Goal: Information Seeking & Learning: Learn about a topic

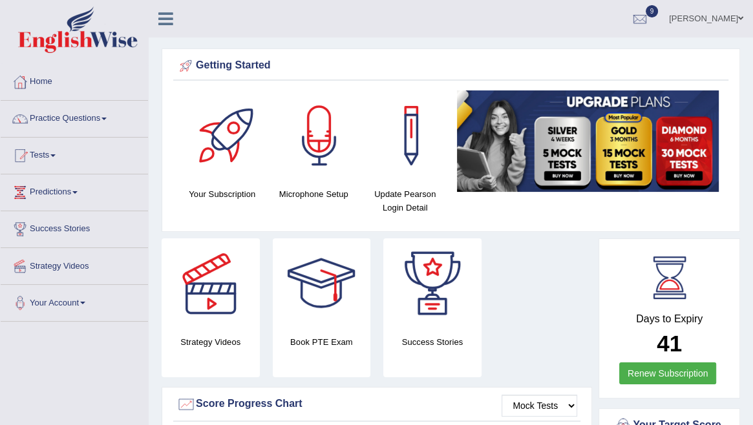
click at [658, 20] on link "9" at bounding box center [639, 17] width 39 height 34
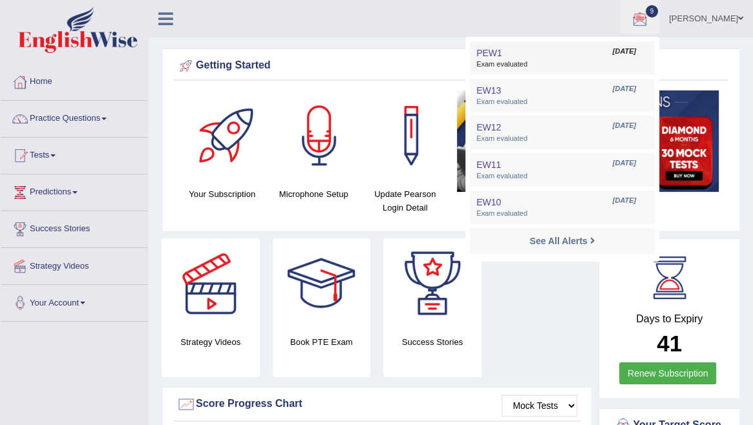
click at [543, 61] on span "Exam evaluated" at bounding box center [562, 64] width 172 height 10
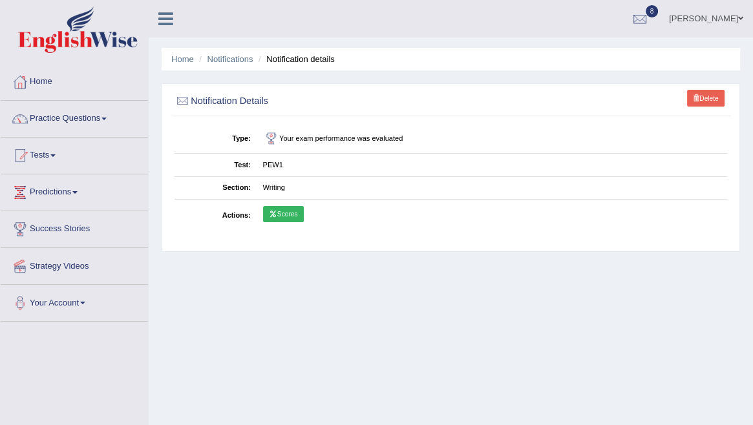
click at [271, 215] on icon at bounding box center [273, 214] width 8 height 6
click at [89, 156] on link "Tests" at bounding box center [74, 154] width 147 height 32
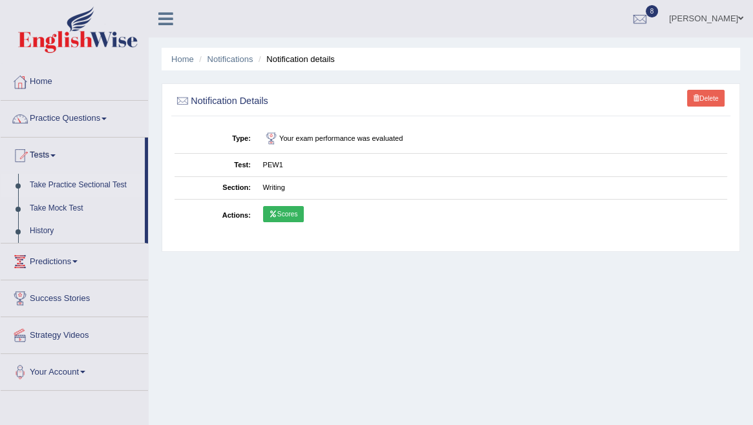
click at [87, 190] on link "Take Practice Sectional Test" at bounding box center [84, 185] width 121 height 23
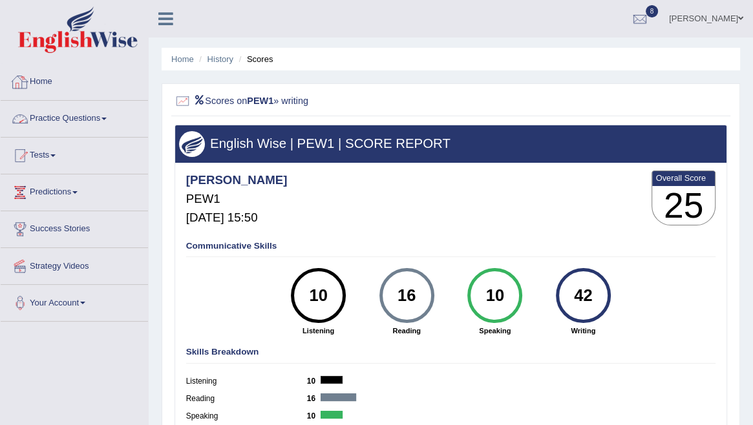
click at [84, 116] on link "Practice Questions" at bounding box center [74, 117] width 147 height 32
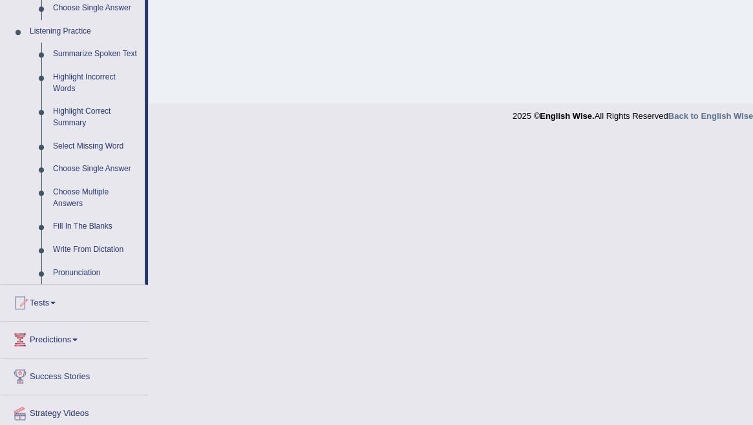
scroll to position [544, 0]
click at [75, 339] on link "Predictions" at bounding box center [74, 336] width 147 height 32
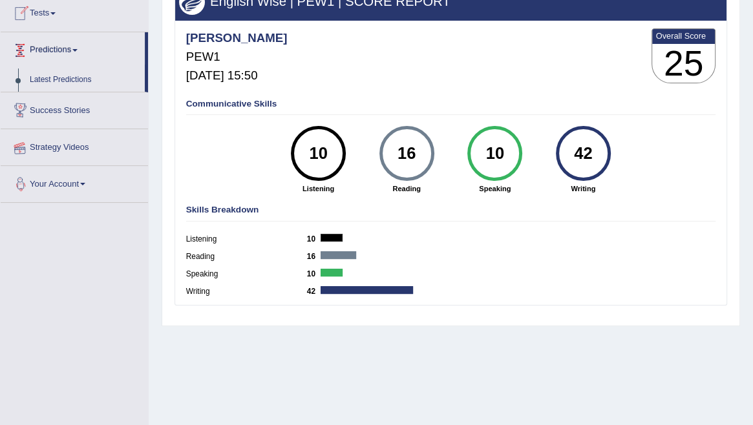
scroll to position [140, 0]
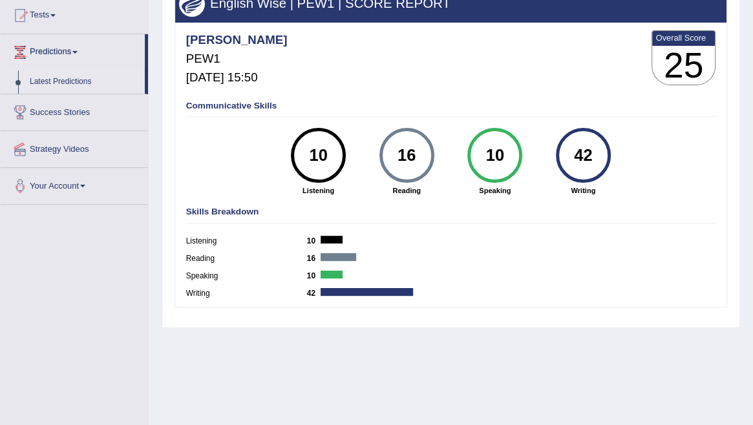
click at [79, 85] on link "Latest Predictions" at bounding box center [84, 81] width 121 height 23
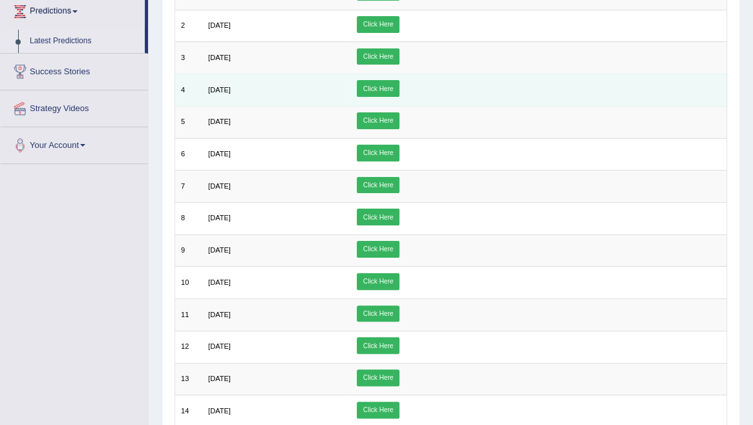
scroll to position [182, 0]
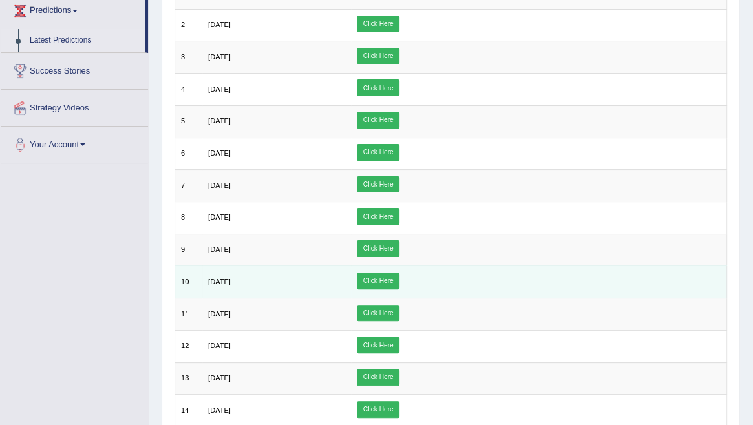
click at [399, 279] on link "Click Here" at bounding box center [378, 281] width 43 height 17
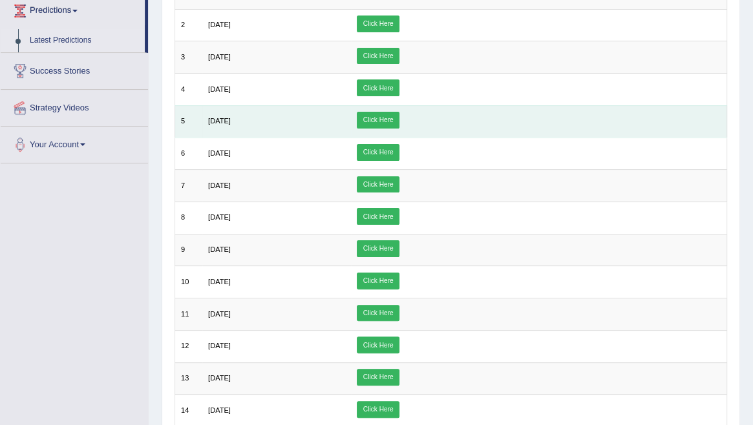
scroll to position [0, 0]
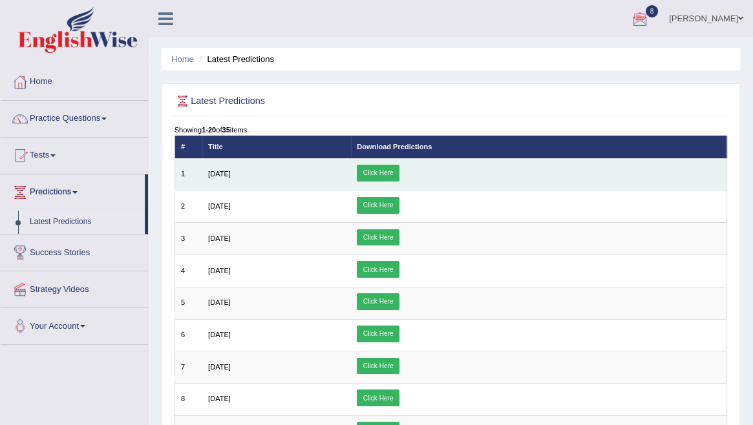
click at [399, 178] on link "Click Here" at bounding box center [378, 173] width 43 height 17
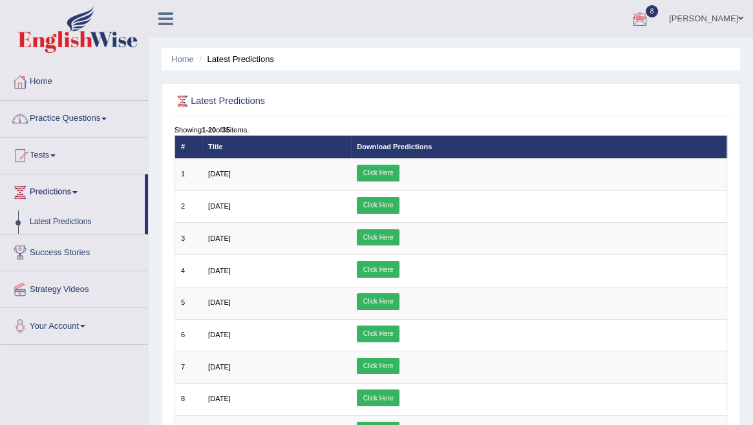
click at [85, 115] on link "Practice Questions" at bounding box center [74, 117] width 147 height 32
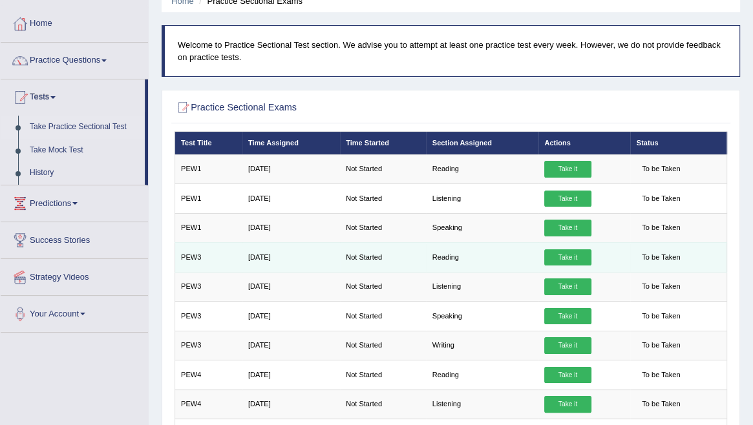
scroll to position [76, 0]
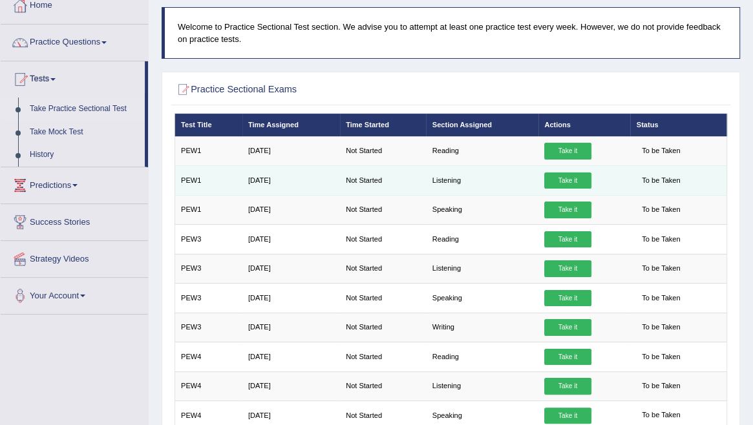
click at [570, 182] on link "Take it" at bounding box center [567, 181] width 47 height 17
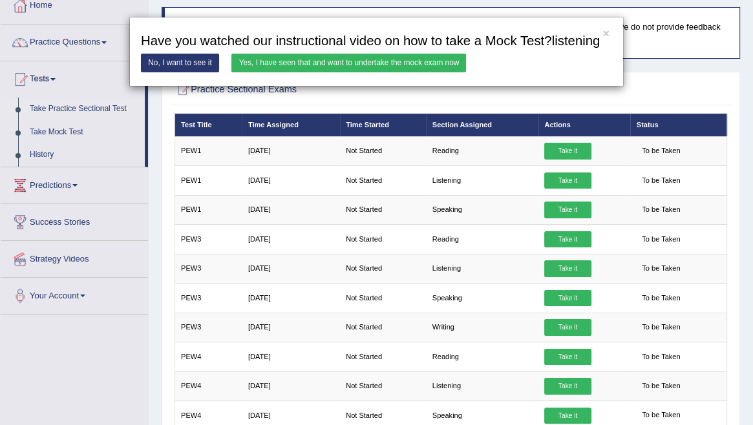
click at [198, 72] on link "No, I want to see it" at bounding box center [180, 63] width 78 height 19
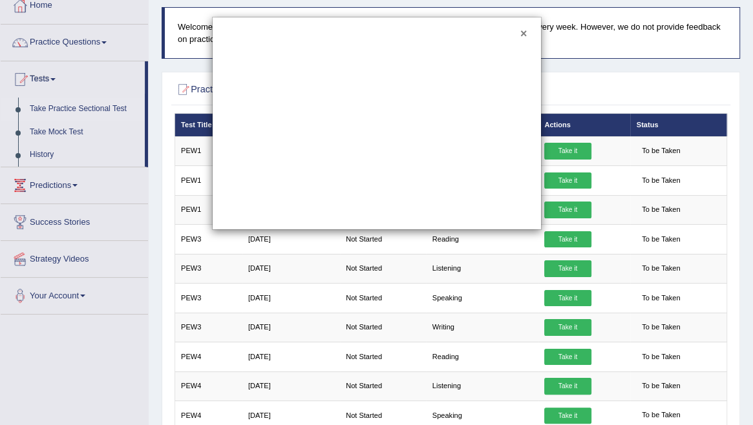
click at [525, 35] on button "×" at bounding box center [523, 34] width 6 height 12
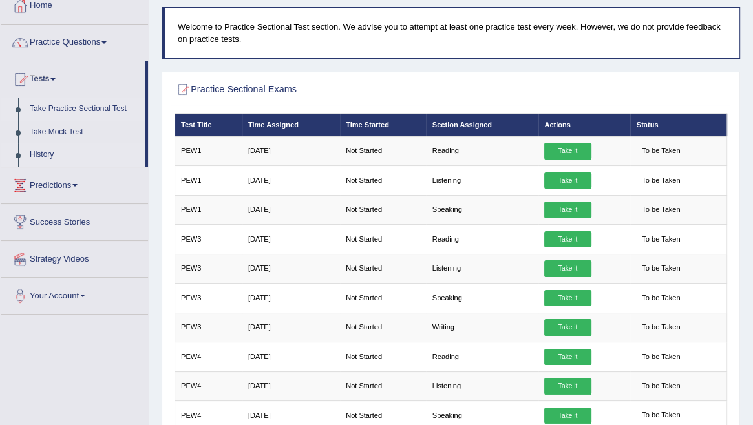
click at [59, 158] on link "History" at bounding box center [84, 154] width 121 height 23
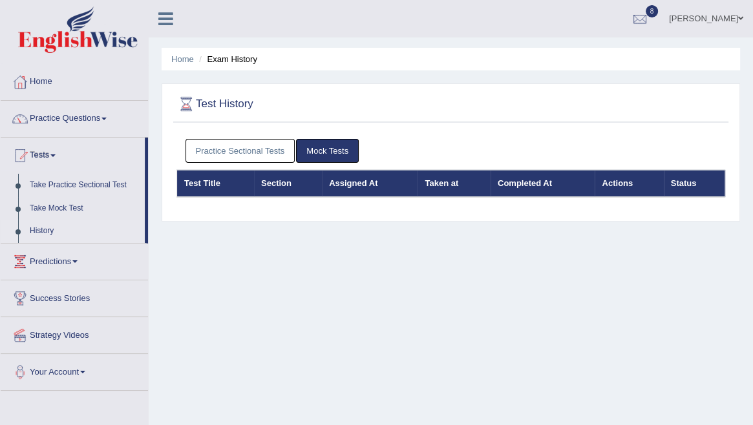
click at [63, 230] on link "History" at bounding box center [84, 231] width 121 height 23
click at [51, 228] on link "History" at bounding box center [84, 231] width 121 height 23
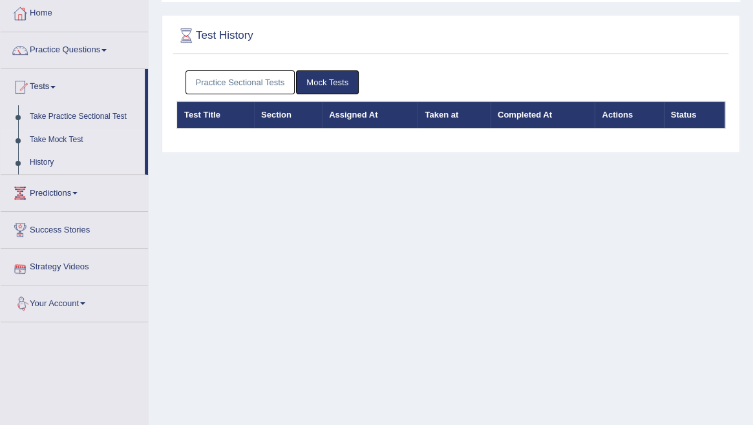
scroll to position [65, 0]
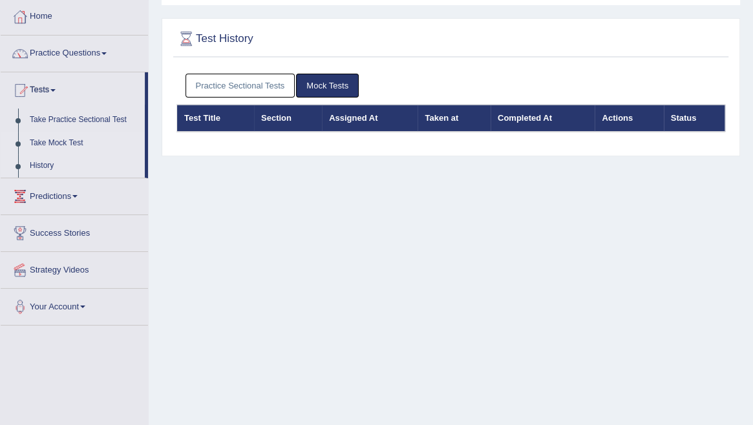
click at [52, 143] on link "Take Mock Test" at bounding box center [84, 143] width 121 height 23
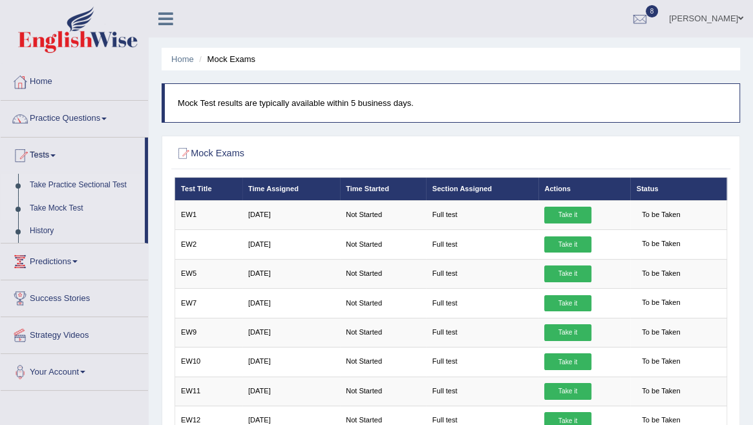
click at [53, 184] on link "Take Practice Sectional Test" at bounding box center [84, 185] width 121 height 23
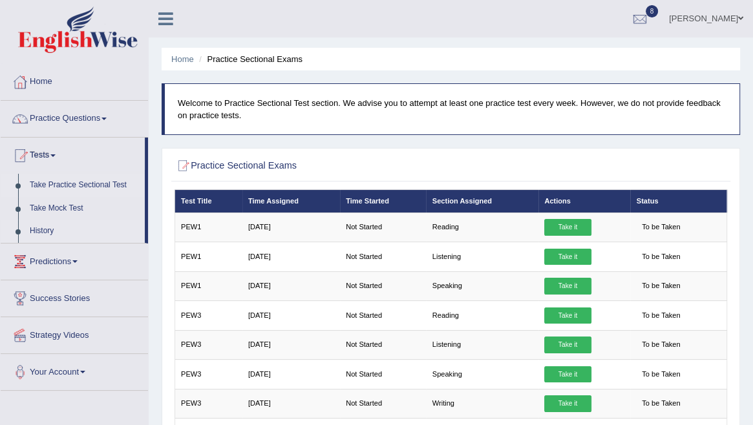
click at [52, 230] on link "History" at bounding box center [84, 231] width 121 height 23
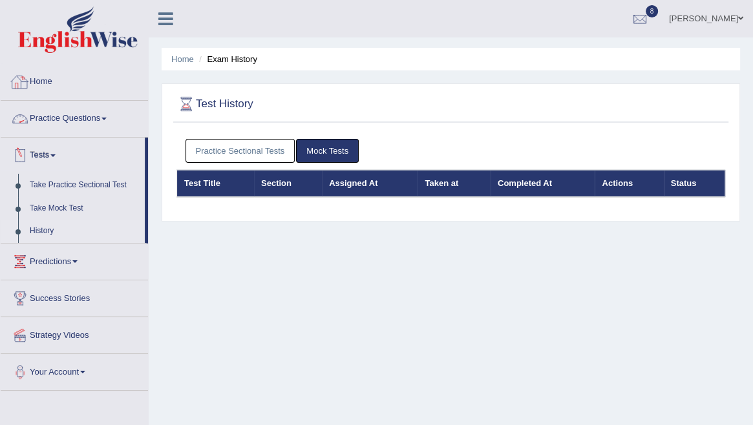
click at [46, 75] on link "Home" at bounding box center [74, 80] width 147 height 32
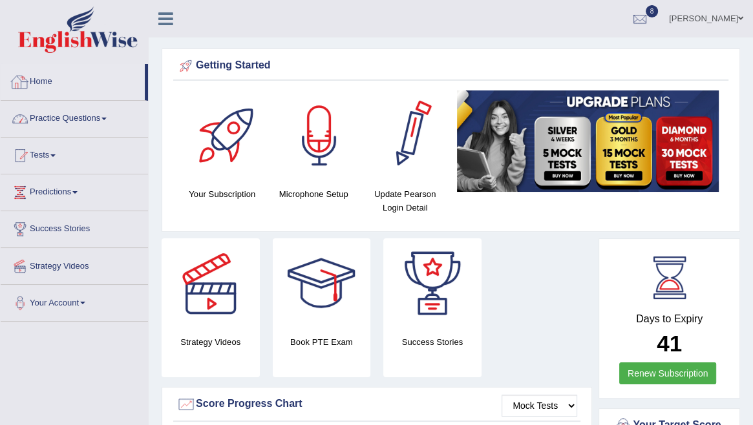
click at [105, 114] on link "Practice Questions" at bounding box center [74, 117] width 147 height 32
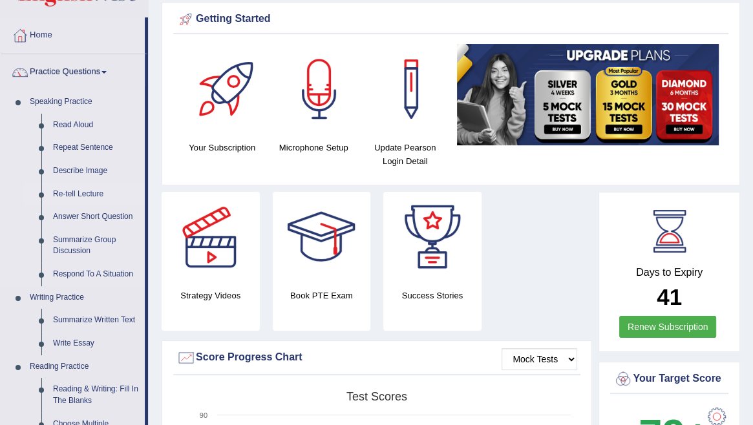
scroll to position [54, 0]
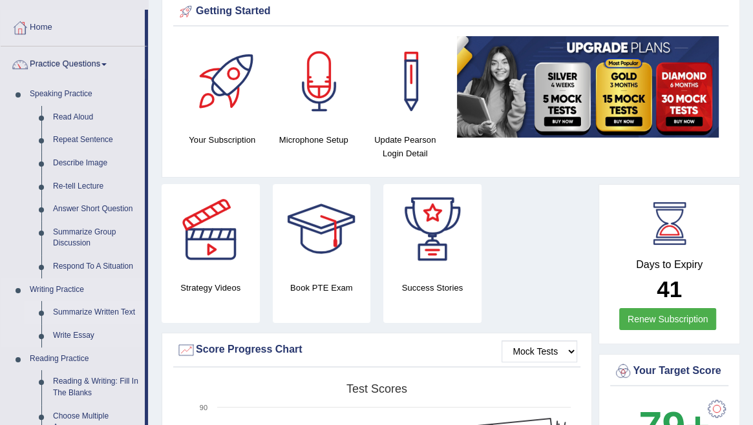
click at [100, 315] on link "Summarize Written Text" at bounding box center [96, 312] width 98 height 23
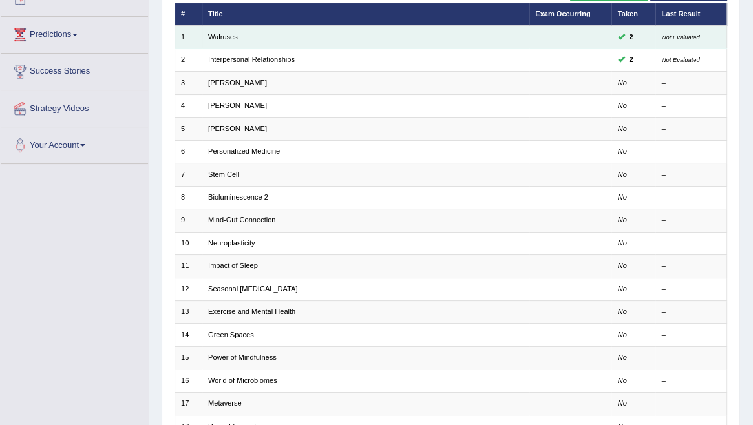
scroll to position [167, 0]
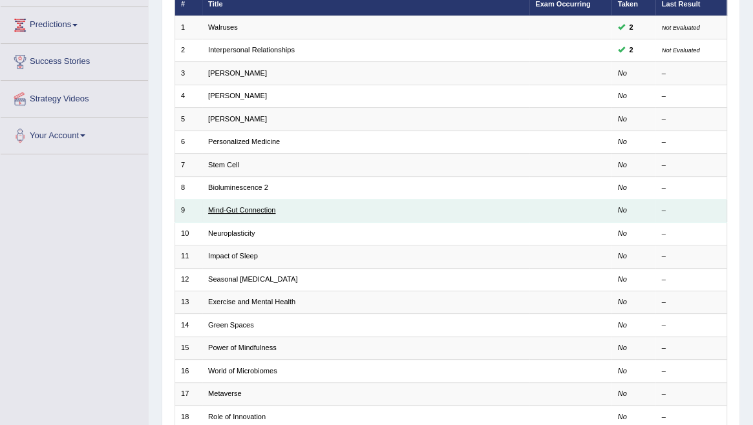
click at [260, 210] on link "Mind-Gut Connection" at bounding box center [241, 210] width 67 height 8
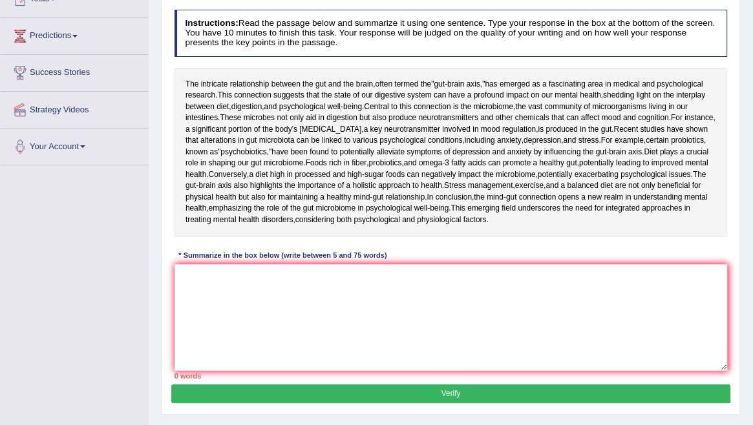
scroll to position [158, 0]
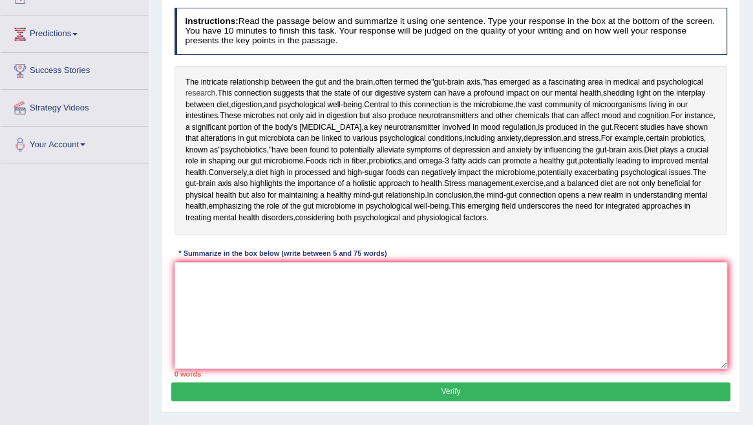
drag, startPoint x: 185, startPoint y: 79, endPoint x: 209, endPoint y: 88, distance: 25.6
click at [209, 88] on div "The intricate relationship between the gut and the brain , often termed the " g…" at bounding box center [450, 150] width 553 height 169
click at [250, 369] on textarea at bounding box center [450, 315] width 553 height 107
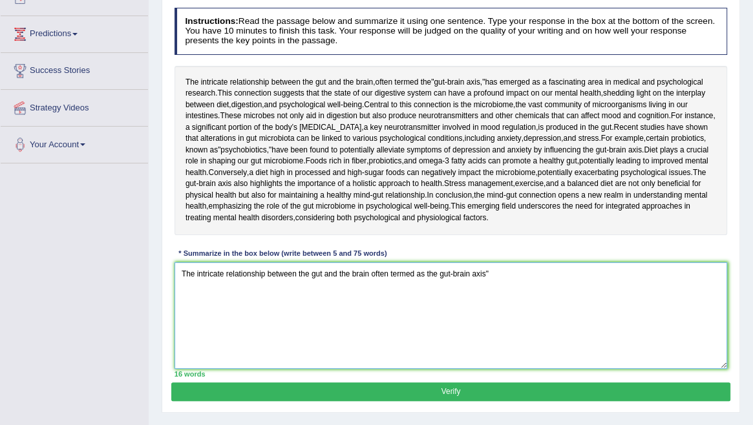
click at [444, 369] on textarea "The intricate relationship between the gut and the brain often termed as the gu…" at bounding box center [450, 315] width 553 height 107
click at [509, 369] on textarea "The intricate relationship between the gut and the brain often termed as the "g…" at bounding box center [450, 315] width 553 height 107
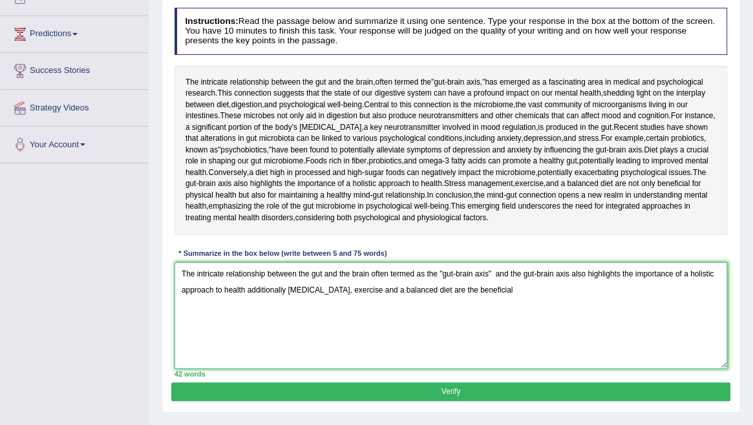
click at [512, 369] on textarea "The intricate relationship between the gut and the brain often termed as the "g…" at bounding box center [450, 315] width 553 height 107
click at [543, 369] on textarea "The intricate relationship between the gut and the brain often termed as the "g…" at bounding box center [450, 315] width 553 height 107
click at [490, 369] on textarea "The intricate relationship between the gut and the brain often termed as the "g…" at bounding box center [450, 315] width 553 height 107
click at [489, 369] on textarea "The intricate relationship between the gut and the brain often termed as the "g…" at bounding box center [450, 315] width 553 height 107
click at [529, 369] on textarea "The intricate relationship between the gut and the brain often termed as the "g…" at bounding box center [450, 315] width 553 height 107
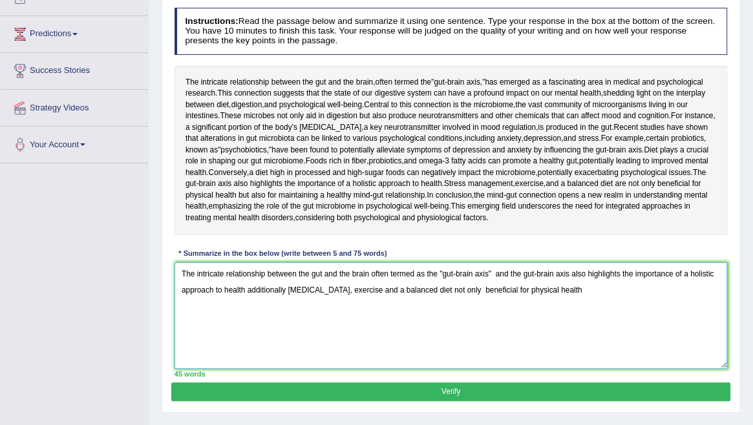
click at [487, 369] on textarea "The intricate relationship between the gut and the brain often termed as the "g…" at bounding box center [450, 315] width 553 height 107
click at [642, 369] on textarea "The intricate relationship between the gut and the brain often termed as the "g…" at bounding box center [450, 315] width 553 height 107
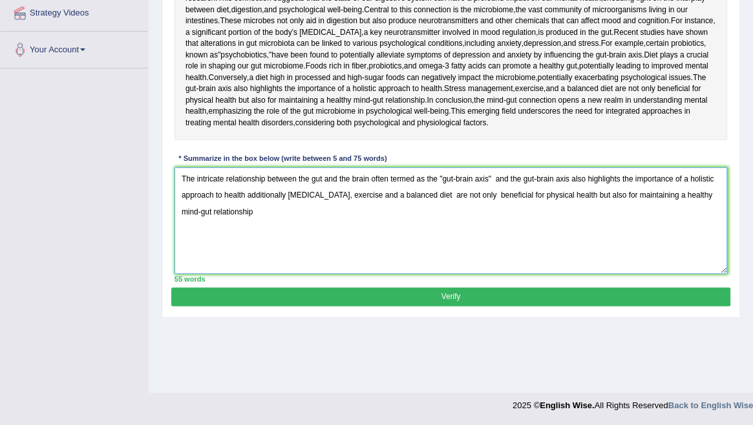
scroll to position [288, 0]
type textarea "The intricate relationship between the gut and the brain often termed as the "g…"
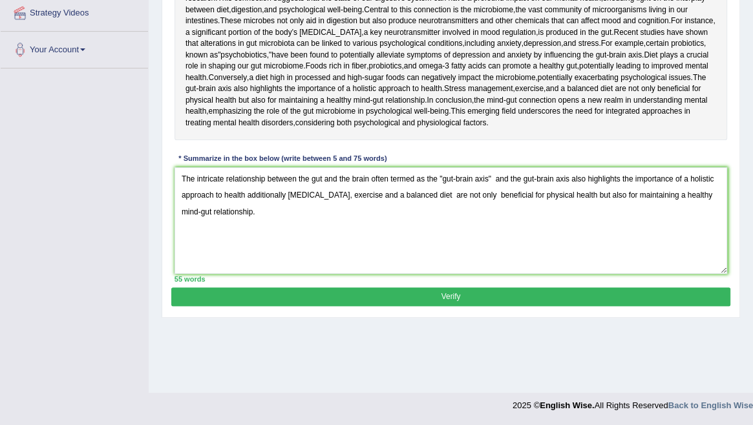
click at [515, 306] on button "Verify" at bounding box center [450, 297] width 558 height 19
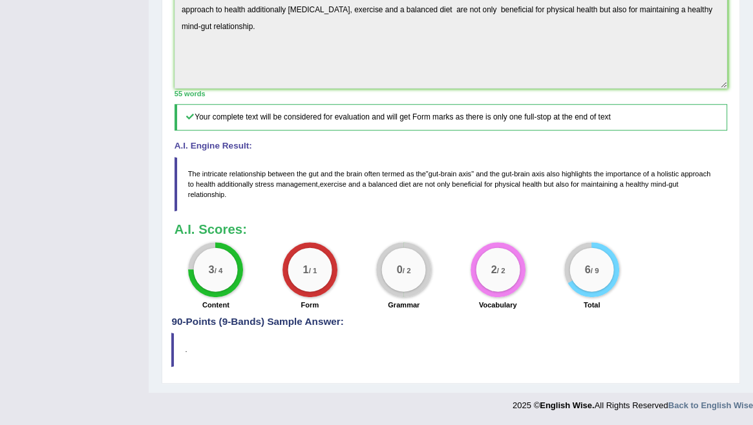
scroll to position [522, 0]
click at [340, 320] on h4 "90-Points (9-Bands) Sample Answer:" at bounding box center [450, 32] width 558 height 592
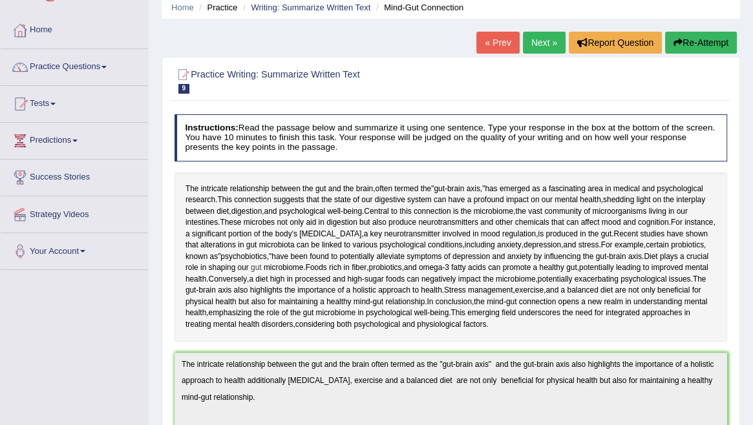
scroll to position [0, 0]
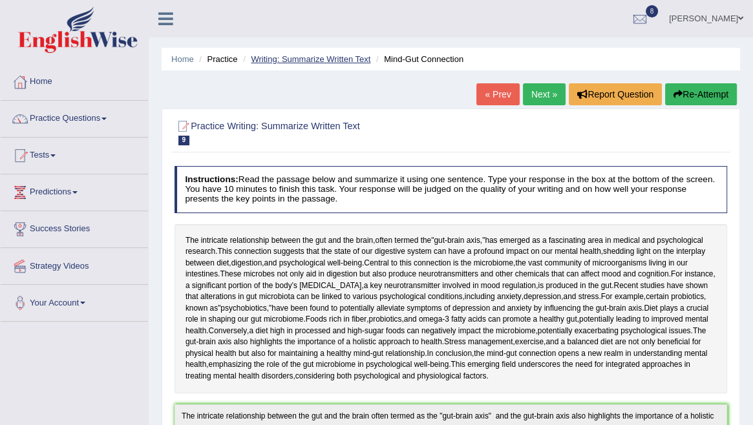
click at [303, 55] on link "Writing: Summarize Written Text" at bounding box center [311, 59] width 120 height 10
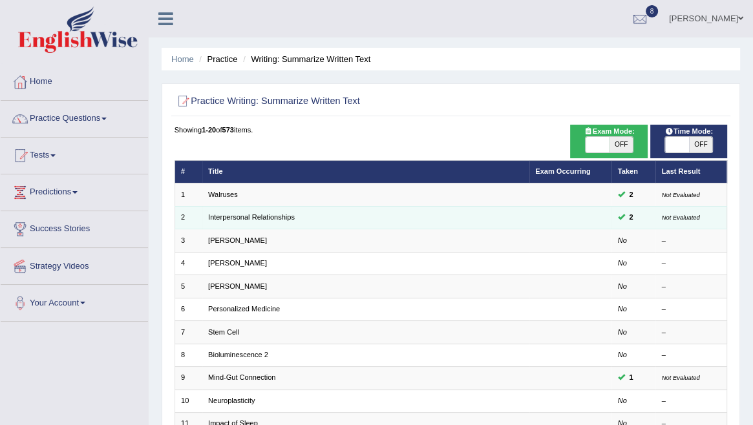
click at [282, 213] on td "Interpersonal Relationships" at bounding box center [365, 217] width 327 height 23
click at [274, 218] on link "Interpersonal Relationships" at bounding box center [251, 217] width 87 height 8
